Goal: Task Accomplishment & Management: Use online tool/utility

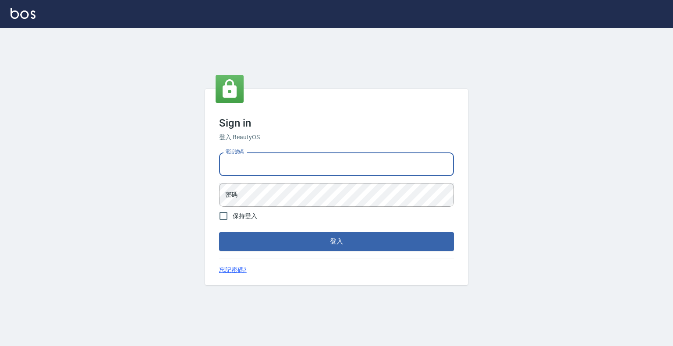
click at [272, 160] on input "電話號碼" at bounding box center [336, 164] width 235 height 24
click at [303, 163] on input "電話號碼" at bounding box center [336, 164] width 235 height 24
click at [283, 153] on input "電話號碼" at bounding box center [336, 164] width 235 height 24
drag, startPoint x: 285, startPoint y: 162, endPoint x: 673, endPoint y: 14, distance: 415.1
click at [287, 162] on input "電話號碼" at bounding box center [336, 164] width 235 height 24
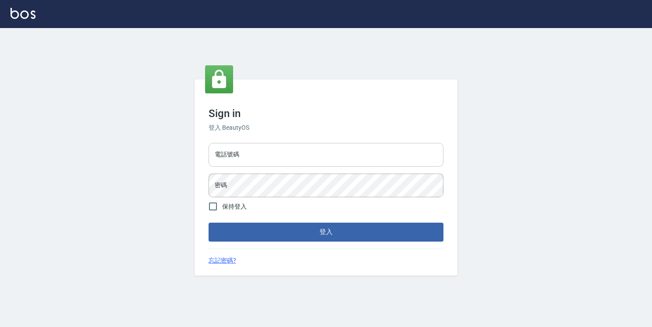
click at [299, 157] on input "電話號碼" at bounding box center [326, 155] width 235 height 24
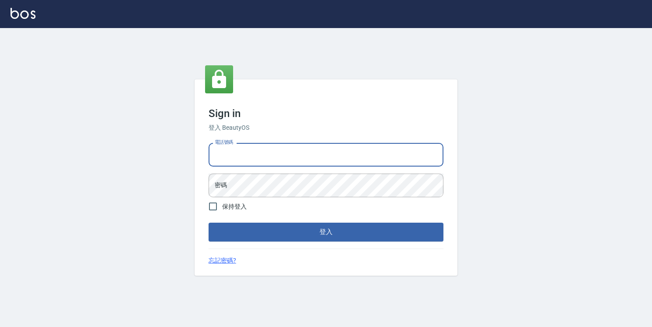
click at [352, 157] on input "電話號碼" at bounding box center [326, 155] width 235 height 24
click at [431, 160] on input "電話號碼" at bounding box center [326, 155] width 235 height 24
click at [547, 171] on div "Sign in 登入 BeautyOS 電話號碼 電話號碼 密碼 密碼 保持登入 登入 忘記密碼?" at bounding box center [326, 177] width 652 height 299
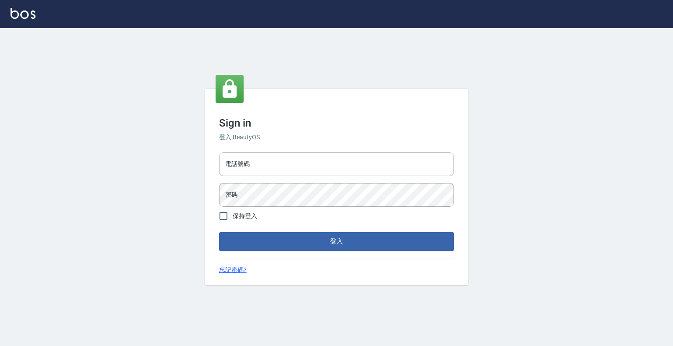
drag, startPoint x: 659, startPoint y: 3, endPoint x: 673, endPoint y: 152, distance: 149.5
click at [668, 183] on div "Sign in 登入 BeautyOS 電話號碼 電話號碼 密碼 密碼 保持登入 登入 忘記密碼?" at bounding box center [336, 187] width 673 height 318
click at [342, 162] on input "電話號碼" at bounding box center [336, 164] width 235 height 24
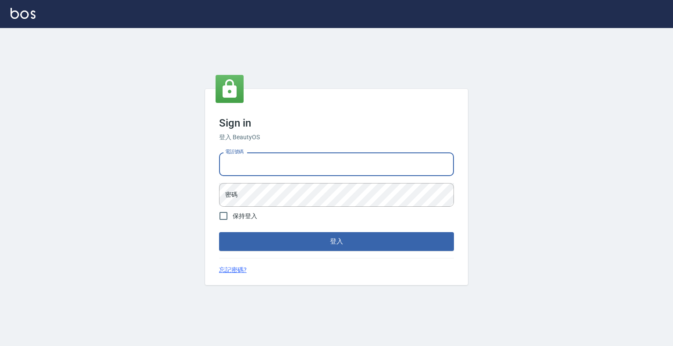
type input "ㄢ"
type input "0989849661"
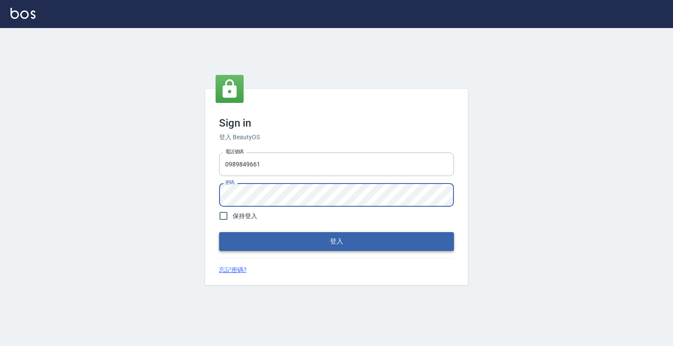
click at [273, 241] on button "登入" at bounding box center [336, 241] width 235 height 18
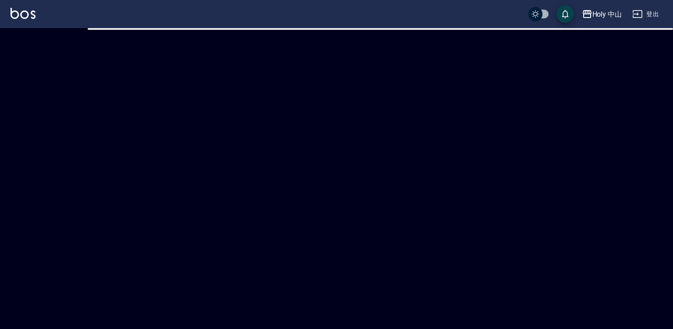
checkbox input "true"
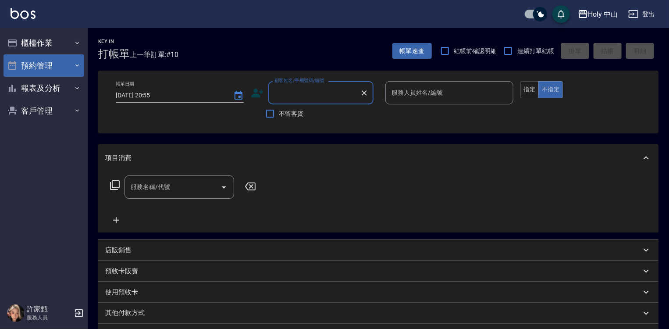
click at [74, 66] on icon "button" at bounding box center [77, 65] width 7 height 7
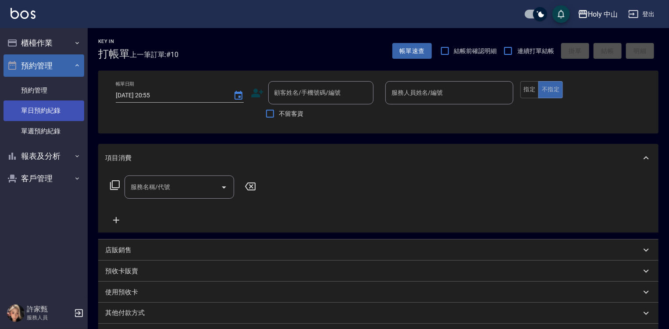
click at [58, 107] on link "單日預約紀錄" at bounding box center [44, 110] width 81 height 20
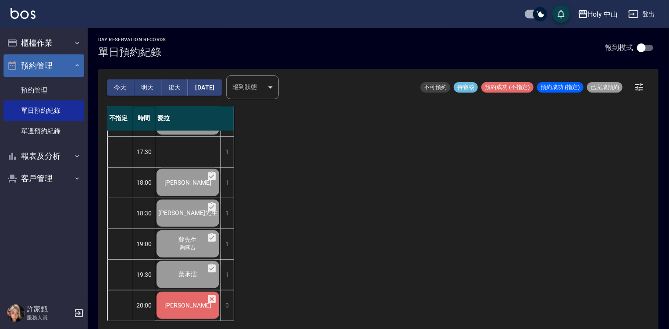
scroll to position [2, 0]
click at [186, 301] on span "[PERSON_NAME]" at bounding box center [188, 304] width 50 height 7
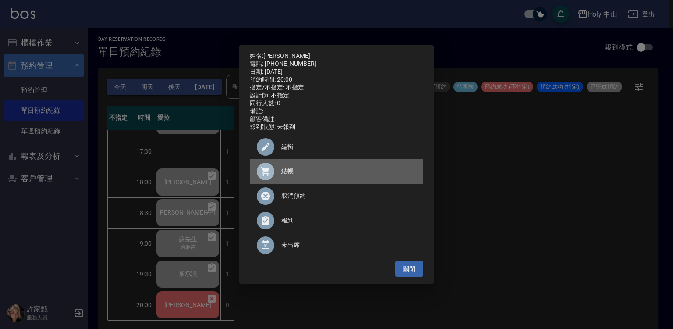
click at [283, 176] on span "結帳" at bounding box center [348, 170] width 135 height 9
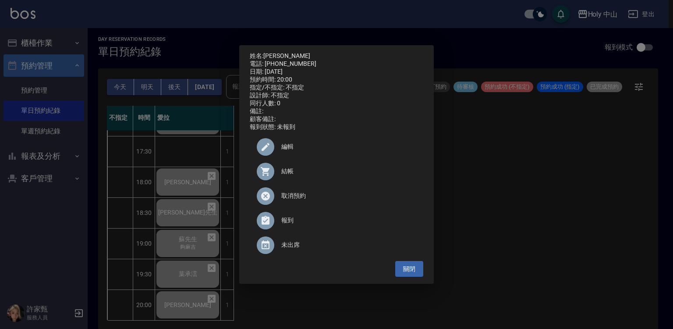
click at [518, 258] on div "姓名: [PERSON_NAME] 電話: [PHONE_NUMBER] 日期: [DATE] 預約時間: 20:00 指定/不指定: 不指定 設計師: 不指…" at bounding box center [336, 164] width 673 height 329
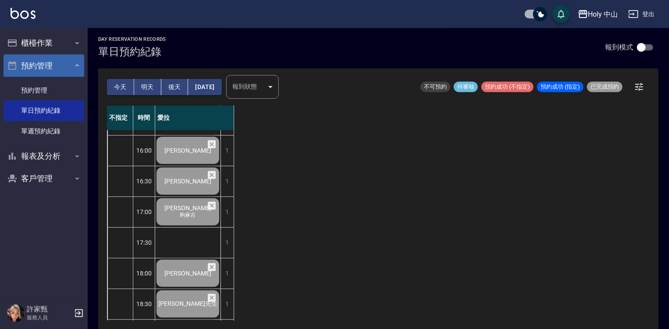
scroll to position [307, 0]
